Goal: Information Seeking & Learning: Check status

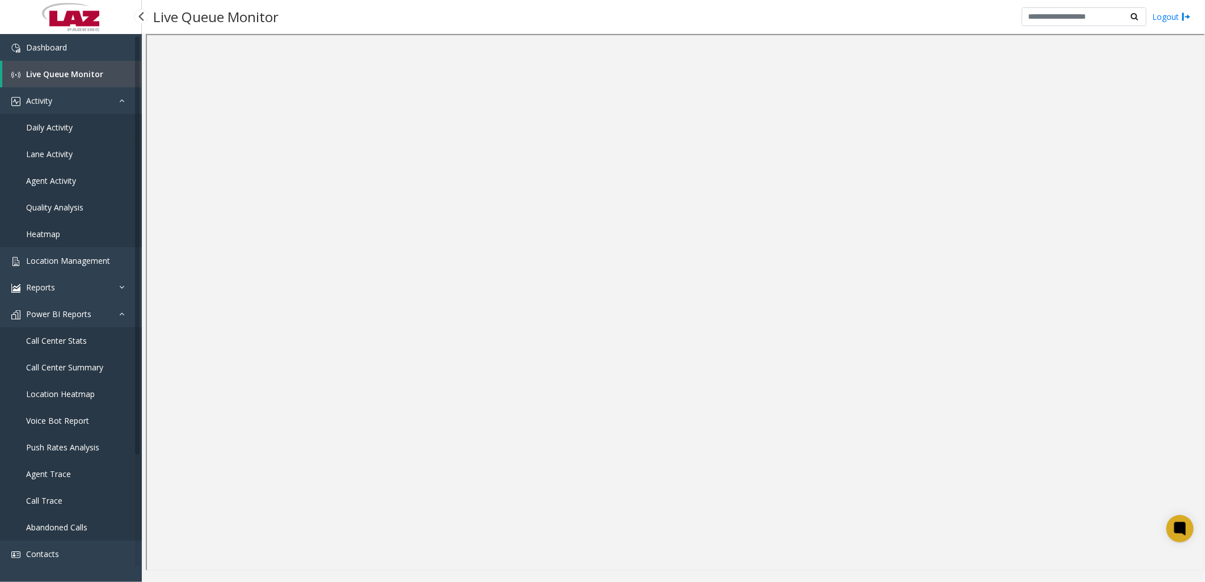
click at [52, 129] on span "Daily Activity" at bounding box center [49, 127] width 47 height 11
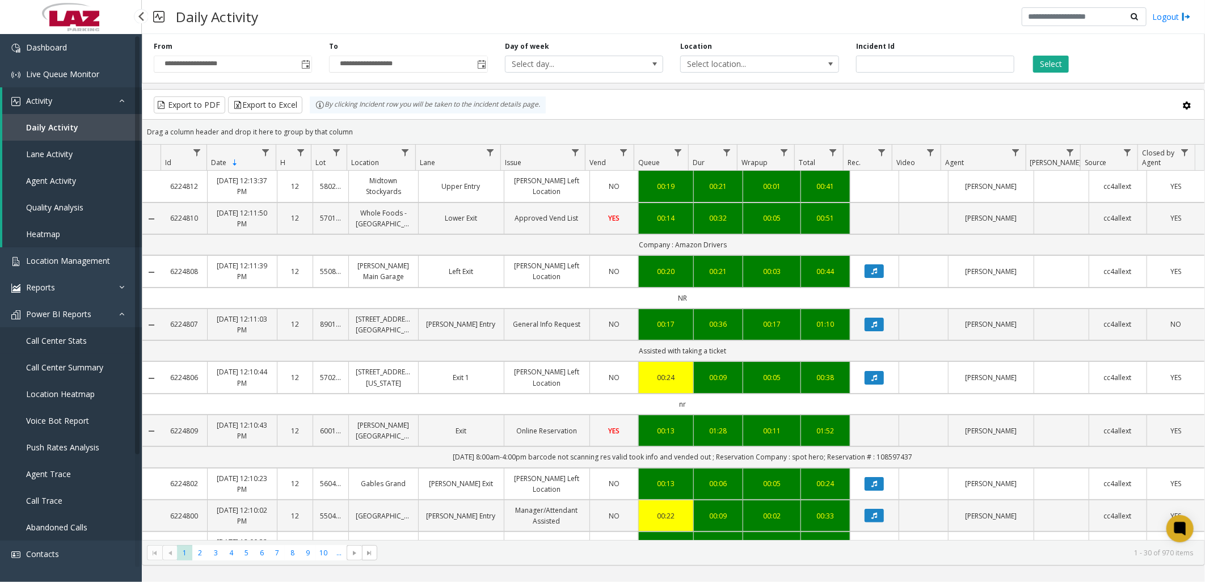
click at [70, 337] on span "Call Center Stats" at bounding box center [56, 340] width 61 height 11
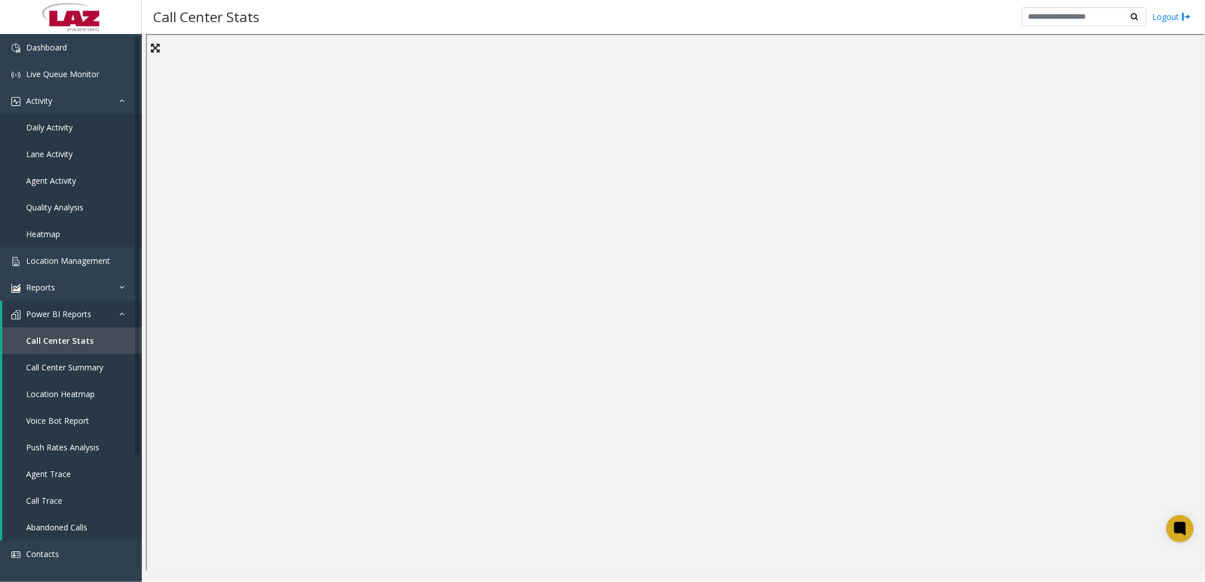
click at [563, 15] on div "Call Center Stats Logout" at bounding box center [673, 17] width 1063 height 34
click at [710, 9] on div "Call Center Stats Logout" at bounding box center [673, 17] width 1063 height 34
click at [702, 19] on div "Call Center Stats Logout" at bounding box center [673, 17] width 1063 height 34
drag, startPoint x: 673, startPoint y: 10, endPoint x: 680, endPoint y: 13, distance: 6.9
click at [673, 10] on div "Call Center Stats Logout" at bounding box center [673, 17] width 1063 height 34
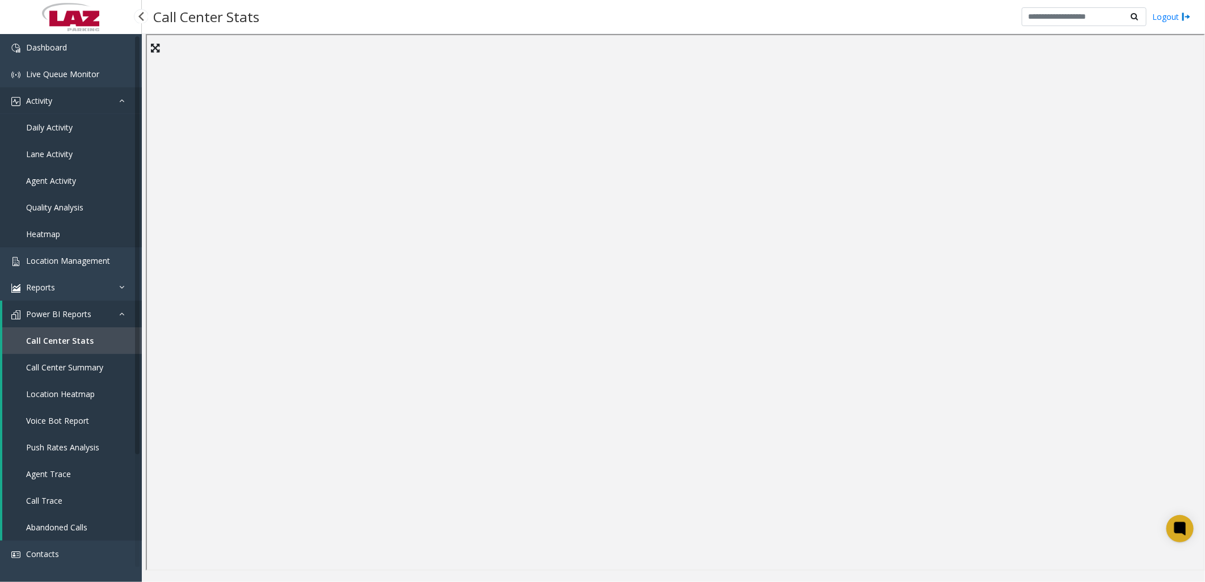
click at [48, 100] on span "Activity" at bounding box center [39, 100] width 26 height 11
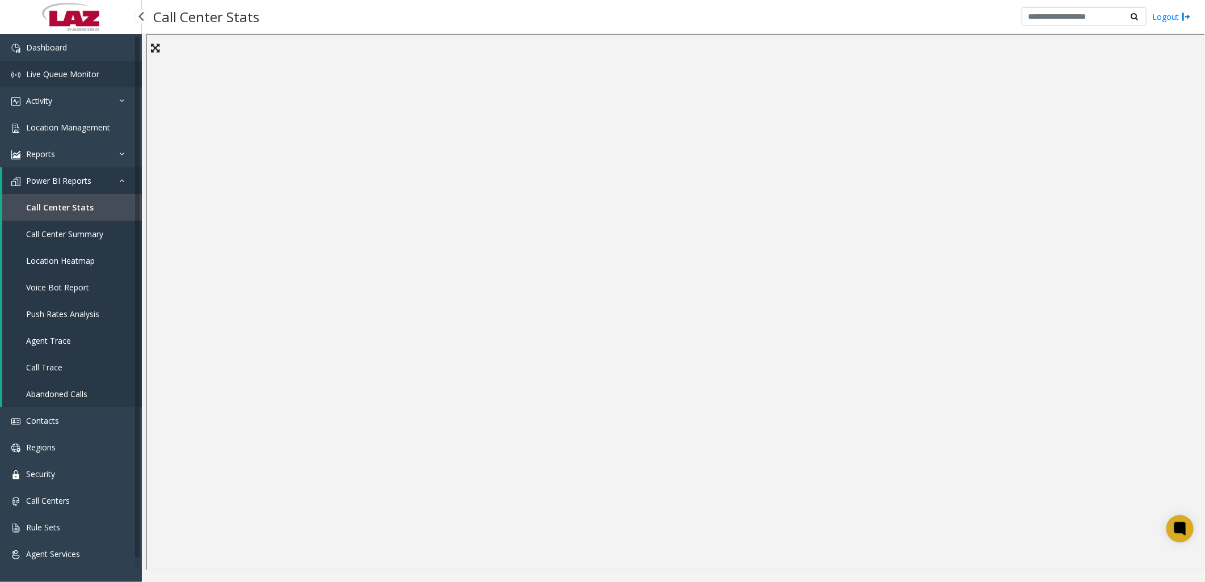
click at [61, 71] on span "Live Queue Monitor" at bounding box center [62, 74] width 73 height 11
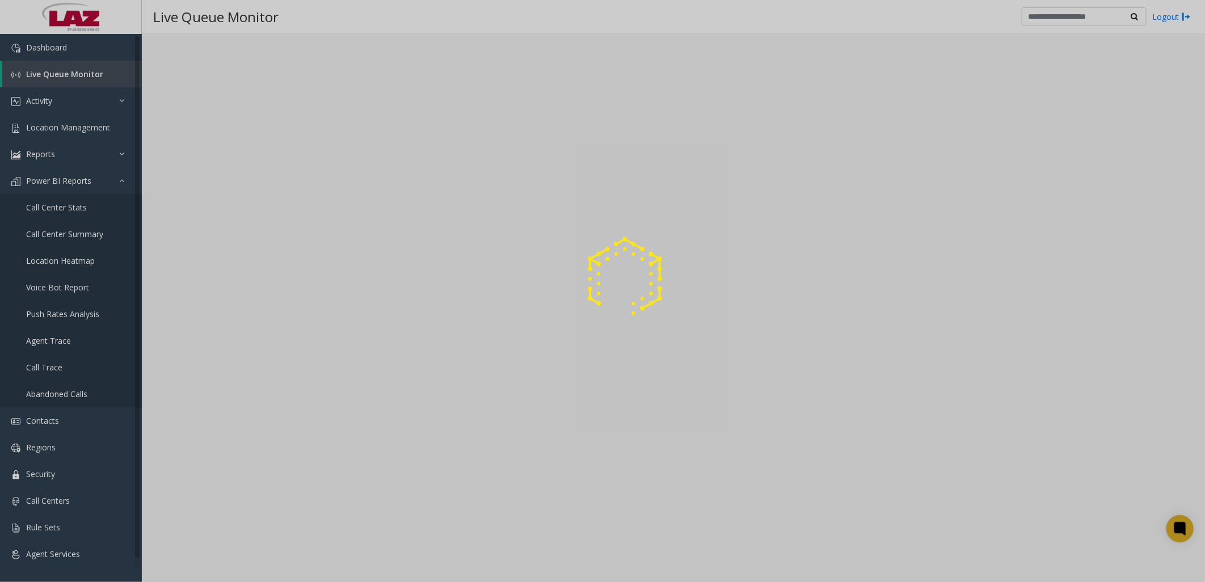
click at [32, 97] on div at bounding box center [602, 291] width 1205 height 582
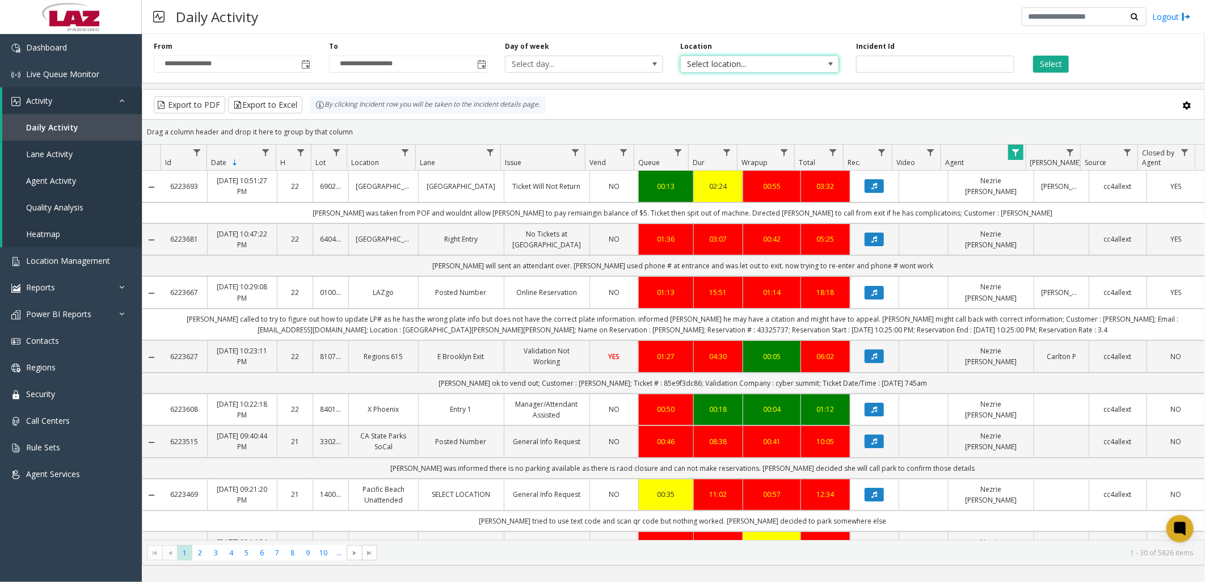
click at [707, 64] on span "Select location..." at bounding box center [744, 64] width 126 height 16
type input "********"
click at [755, 128] on li "140577 The Meridian" at bounding box center [759, 123] width 155 height 15
click at [1053, 63] on button "Select" at bounding box center [1051, 64] width 36 height 17
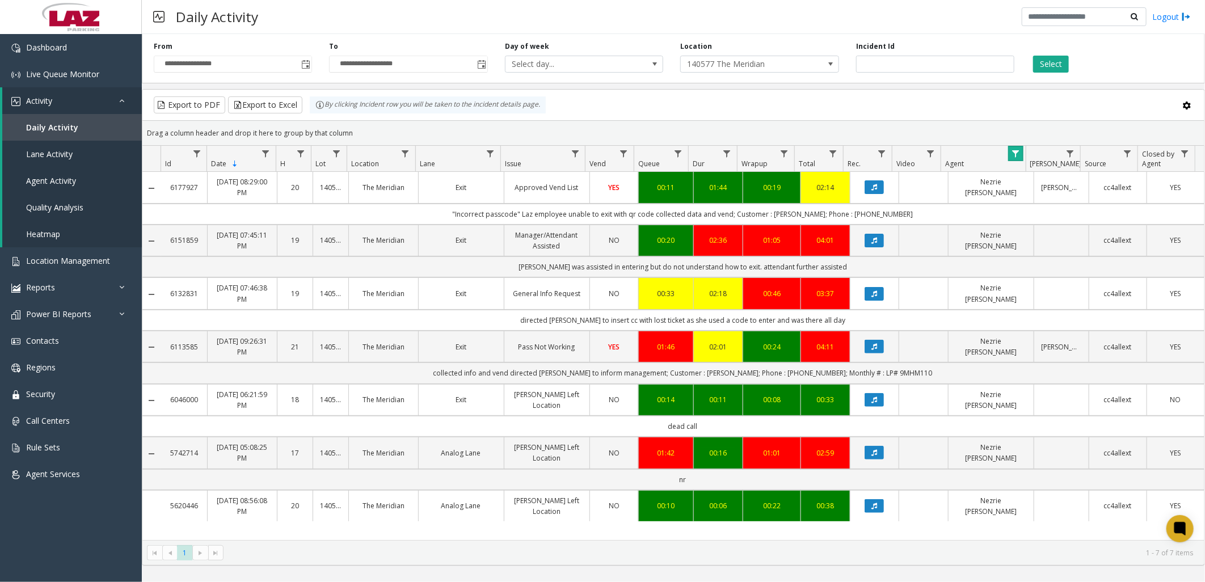
click at [1013, 157] on span "Data table" at bounding box center [1015, 153] width 9 height 9
click at [1041, 309] on button "Clear" at bounding box center [1039, 308] width 47 height 25
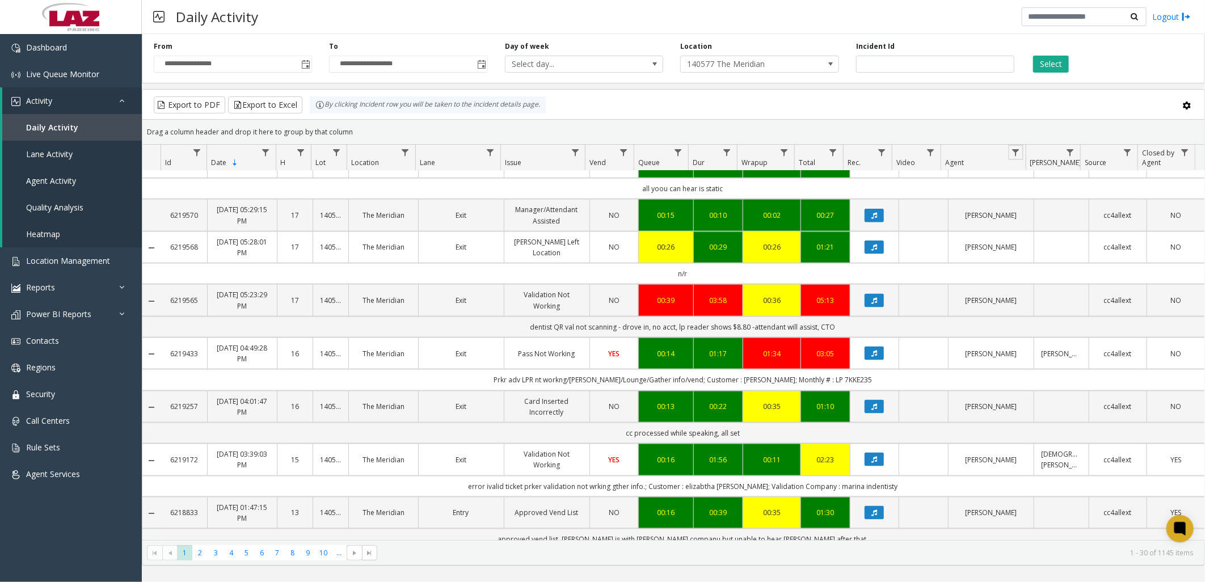
scroll to position [945, 0]
